Goal: Navigation & Orientation: Find specific page/section

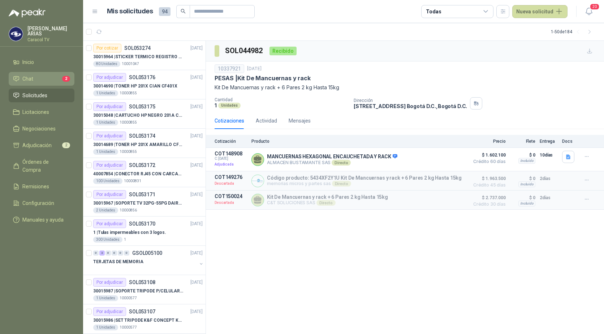
click at [29, 75] on span "Chat" at bounding box center [27, 79] width 11 height 8
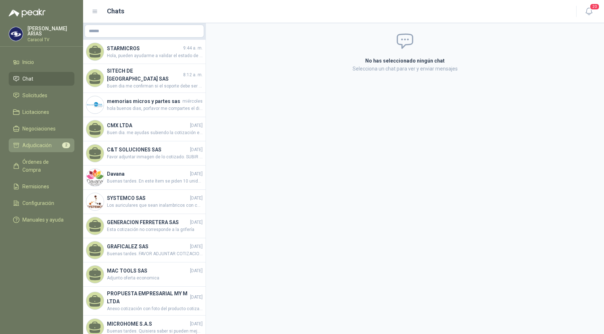
click at [38, 144] on span "Adjudicación" at bounding box center [36, 145] width 29 height 8
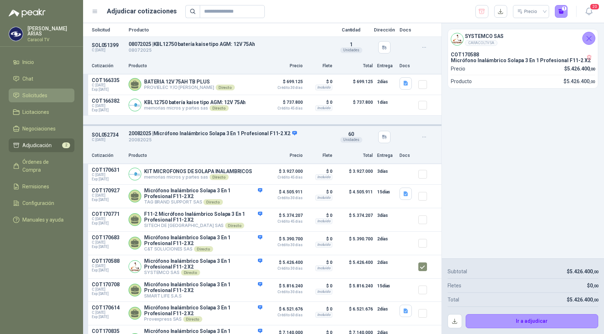
click at [25, 93] on span "Solicitudes" at bounding box center [34, 95] width 25 height 8
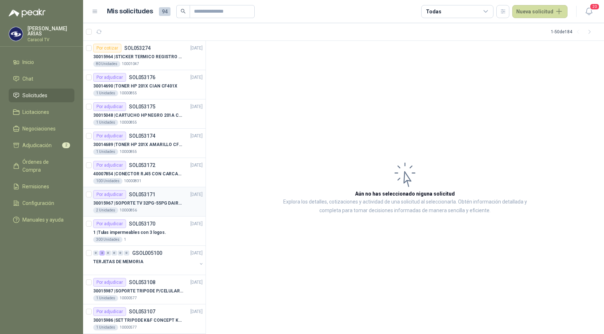
click at [135, 202] on p "30015967 | SOPORTE TV 32PG-55PG DAIRU LPA52-446KIT2" at bounding box center [138, 203] width 90 height 7
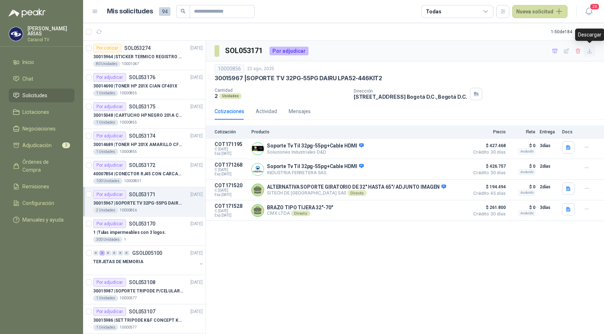
click at [587, 54] on icon "button" at bounding box center [590, 51] width 6 height 6
